Goal: Find specific page/section: Find specific page/section

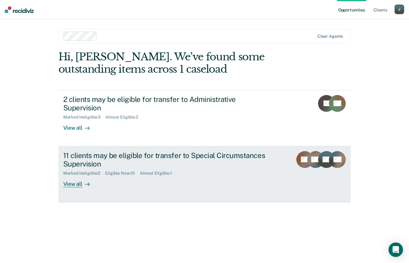
click at [76, 179] on link "11 clients may be eligible for transfer to Special Circumstances Supervision Ma…" at bounding box center [204, 174] width 292 height 56
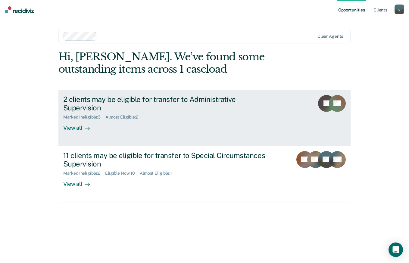
click at [81, 120] on div "View all" at bounding box center [80, 126] width 34 height 12
